Goal: Navigation & Orientation: Find specific page/section

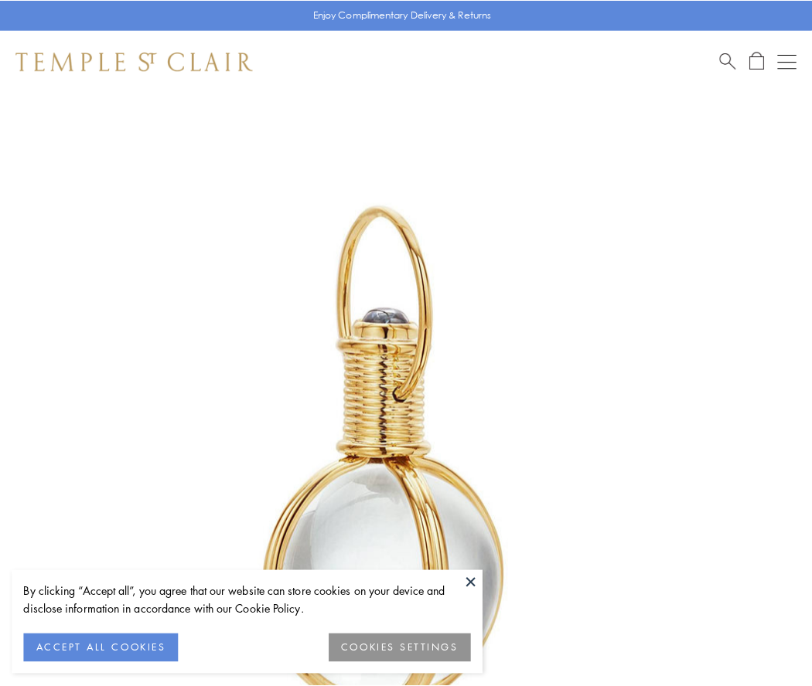
scroll to position [404, 0]
